Goal: Find specific page/section

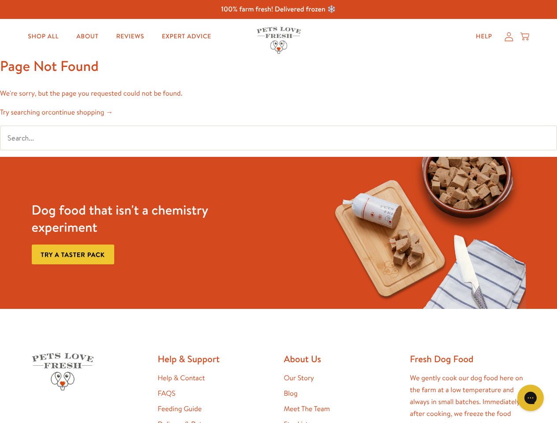
click at [278, 212] on div "Dog food that isn't a chemistry experiment Try a taster pack" at bounding box center [278, 233] width 501 height 152
click at [531, 398] on icon "Gorgias live chat" at bounding box center [530, 398] width 8 height 8
